Goal: Find specific page/section: Find specific page/section

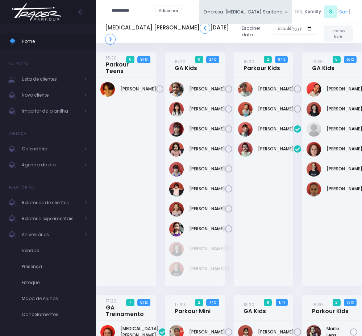
type input "**********"
click at [139, 25] on link "[PERSON_NAME]" at bounding box center [144, 23] width 37 height 7
type input "**********"
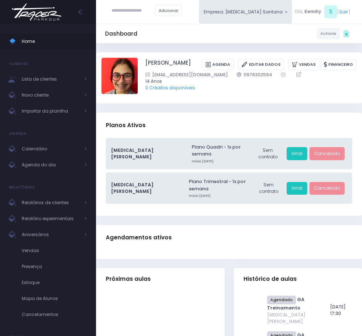
click at [135, 12] on input "text" at bounding box center [134, 10] width 44 height 13
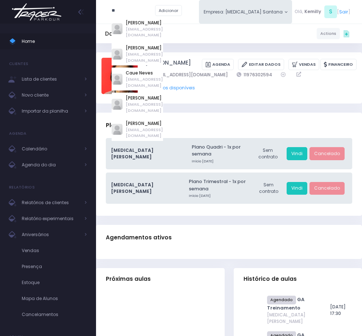
type input "*"
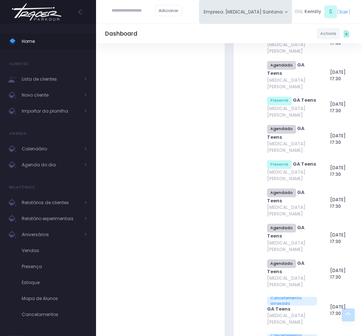
scroll to position [2557, 0]
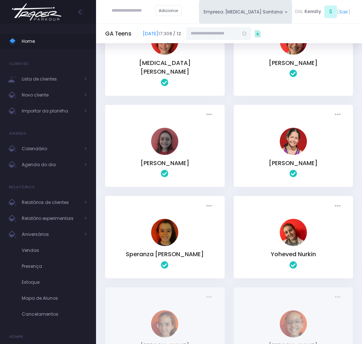
scroll to position [109, 0]
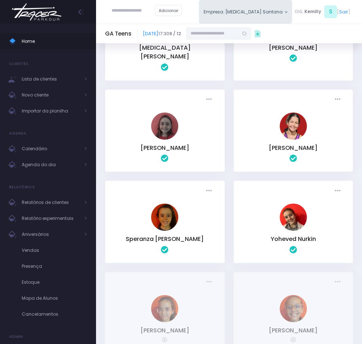
click at [298, 213] on img at bounding box center [293, 217] width 27 height 27
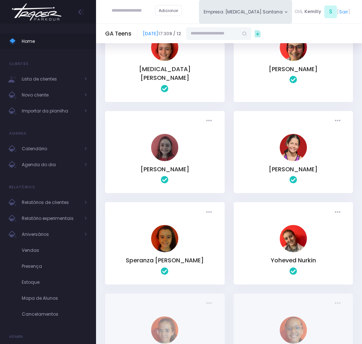
scroll to position [33, 0]
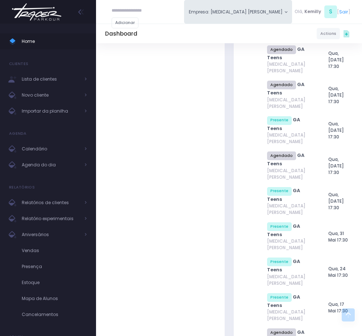
scroll to position [4135, 0]
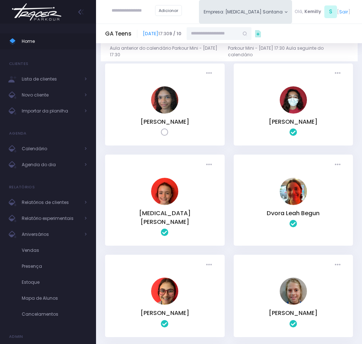
scroll to position [247, 0]
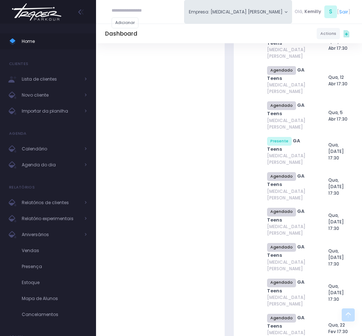
scroll to position [4135, 0]
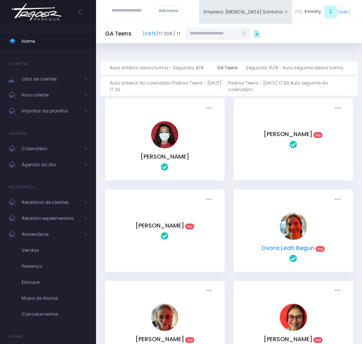
click at [279, 248] on link "Dvora Leah Begun" at bounding box center [288, 248] width 53 height 8
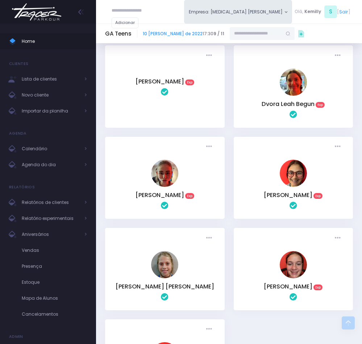
scroll to position [163, 0]
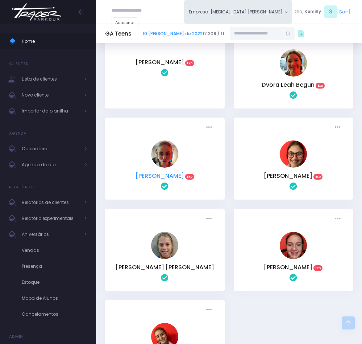
click at [150, 178] on link "[PERSON_NAME]" at bounding box center [160, 176] width 49 height 8
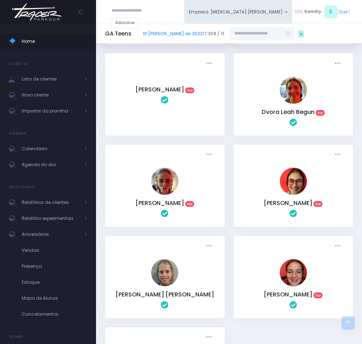
scroll to position [163, 0]
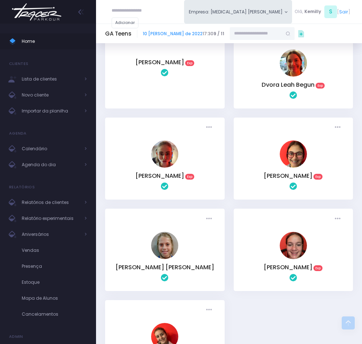
click at [170, 163] on img at bounding box center [164, 153] width 27 height 27
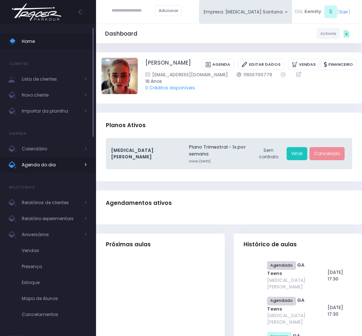
click at [60, 168] on span "Agenda do dia" at bounding box center [51, 164] width 58 height 9
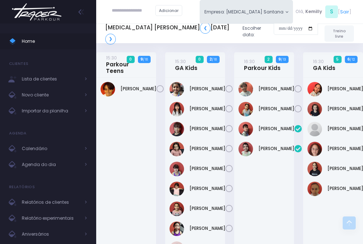
scroll to position [620, 0]
